Goal: Task Accomplishment & Management: Use online tool/utility

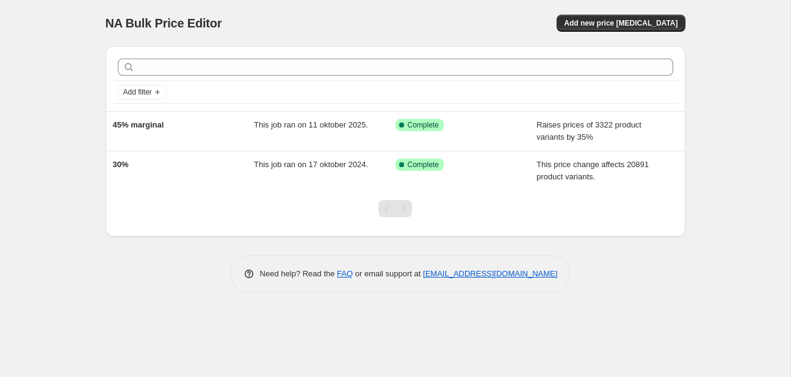
click at [748, 97] on div "NA Bulk Price Editor. This page is ready NA Bulk Price Editor Add new price [ME…" at bounding box center [395, 188] width 790 height 377
click at [606, 27] on span "Add new price [MEDICAL_DATA]" at bounding box center [620, 23] width 113 height 10
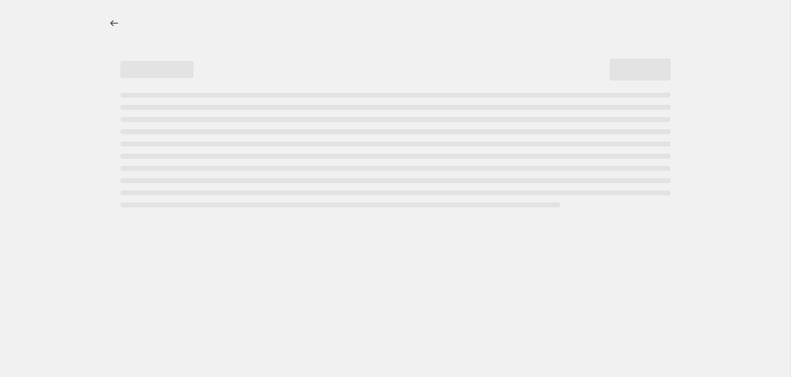
select select "percentage"
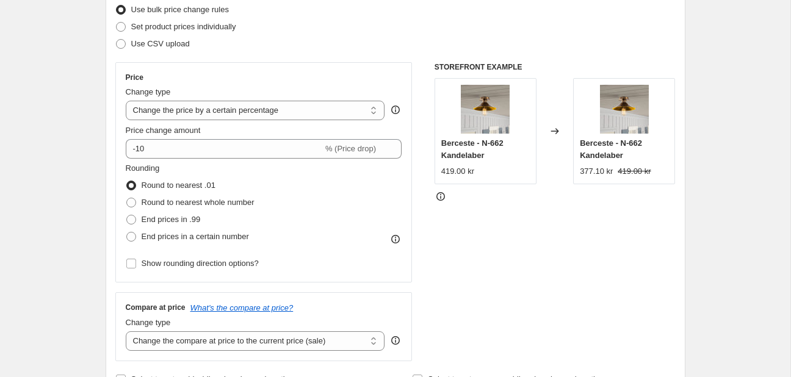
scroll to position [186, 0]
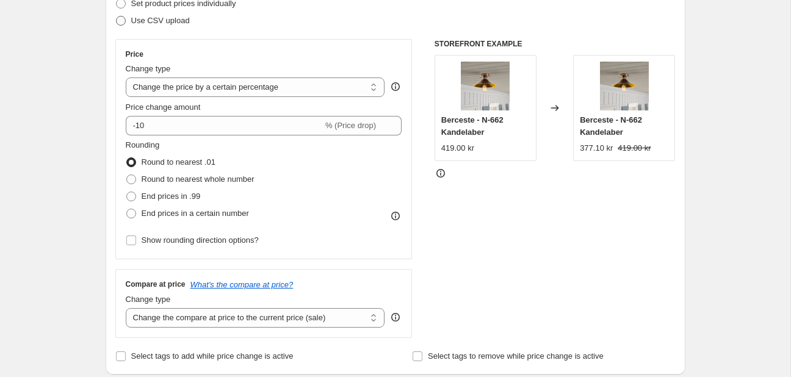
click at [173, 23] on span "Use CSV upload" at bounding box center [160, 20] width 59 height 9
click at [117, 16] on input "Use CSV upload" at bounding box center [116, 16] width 1 height 1
radio input "true"
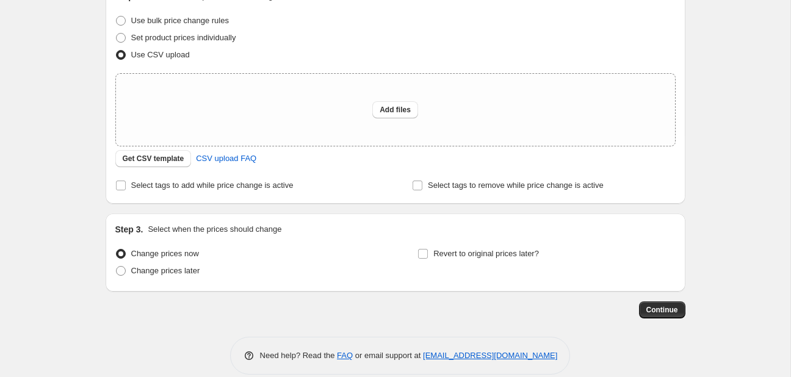
scroll to position [149, 0]
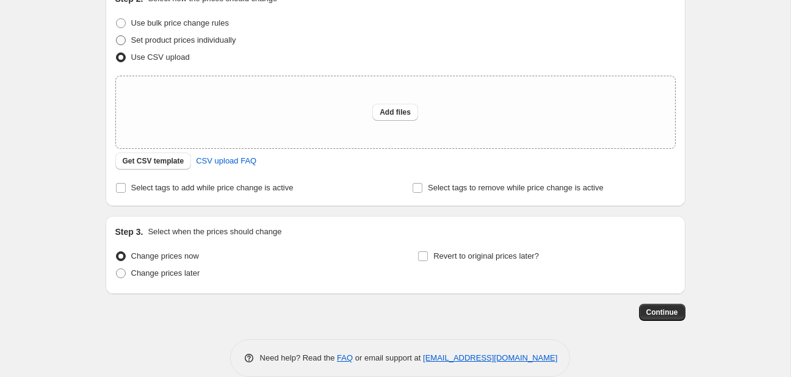
click at [129, 39] on label "Set product prices individually" at bounding box center [175, 40] width 121 height 17
click at [117, 36] on input "Set product prices individually" at bounding box center [116, 35] width 1 height 1
radio input "true"
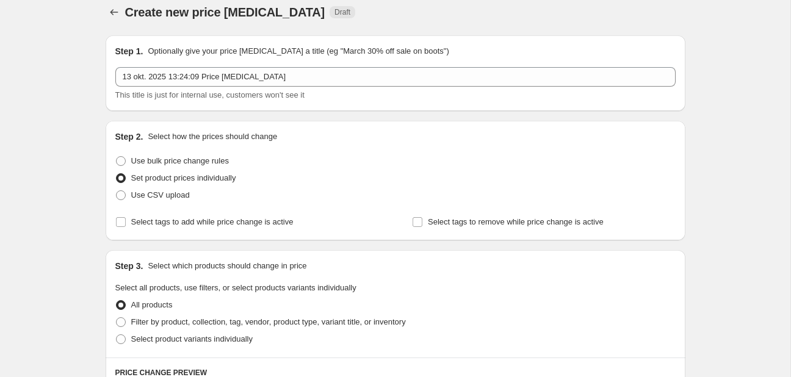
scroll to position [0, 0]
